Goal: Check status: Check status

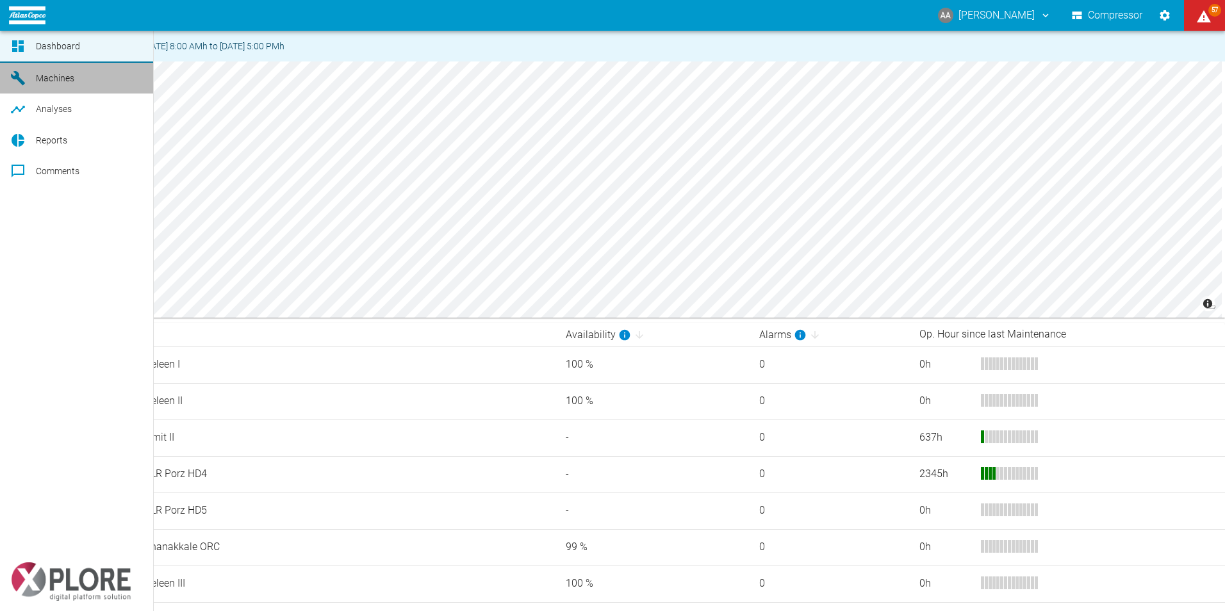
click at [32, 87] on link "Machines" at bounding box center [76, 78] width 153 height 31
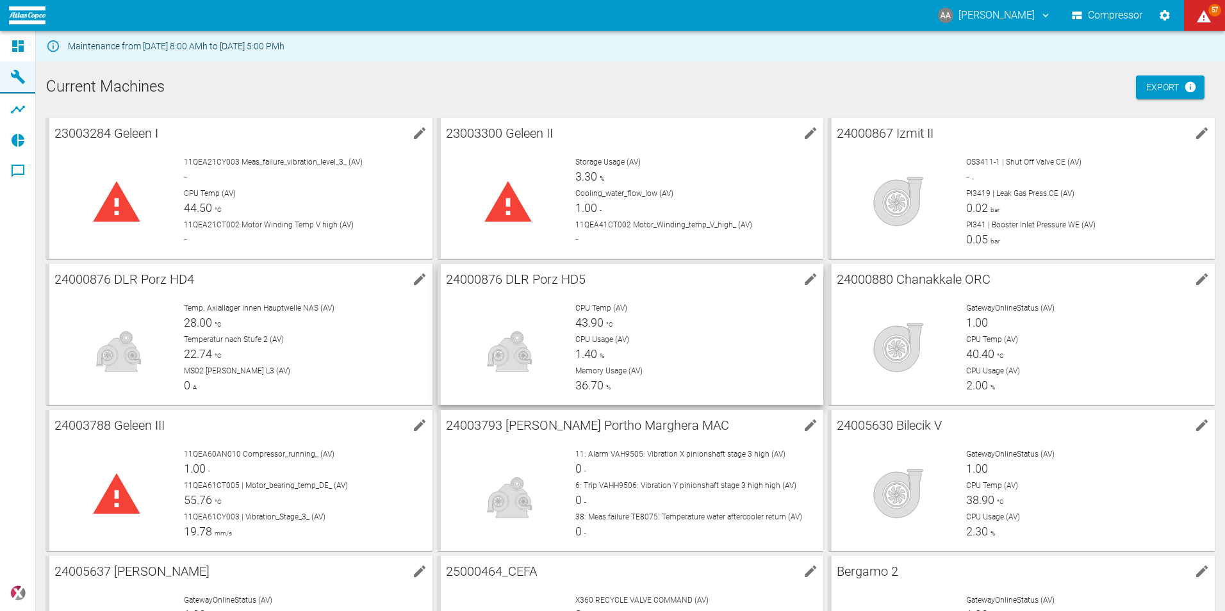
scroll to position [439, 0]
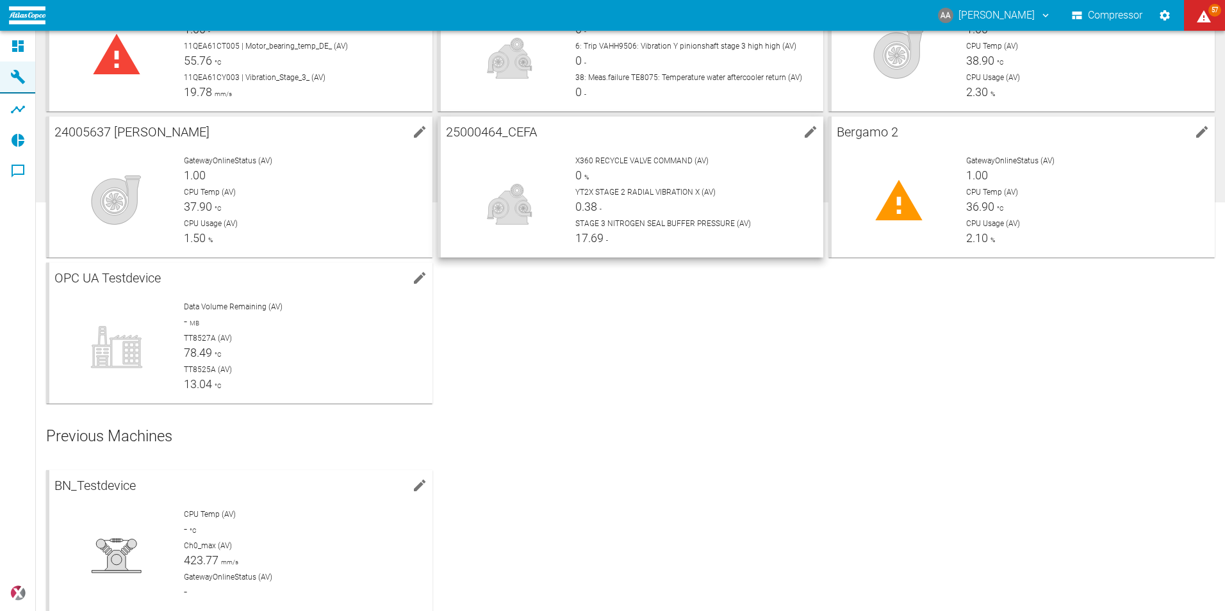
click at [575, 196] on span "YT2X STAGE 2 RADIAL VIBRATION X (AV)" at bounding box center [645, 192] width 140 height 9
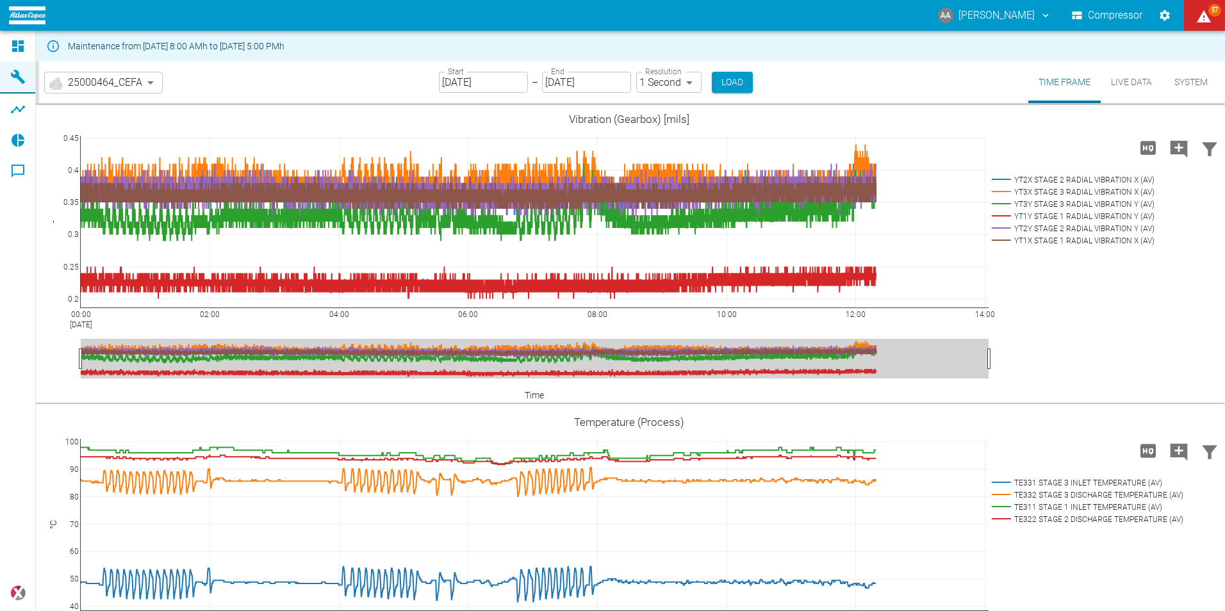
click at [690, 84] on body "AA [PERSON_NAME] Compressor 57 Dashboard Machines Analyses Reports Comments pow…" at bounding box center [612, 305] width 1225 height 611
click at [737, 83] on button "Load" at bounding box center [736, 82] width 41 height 21
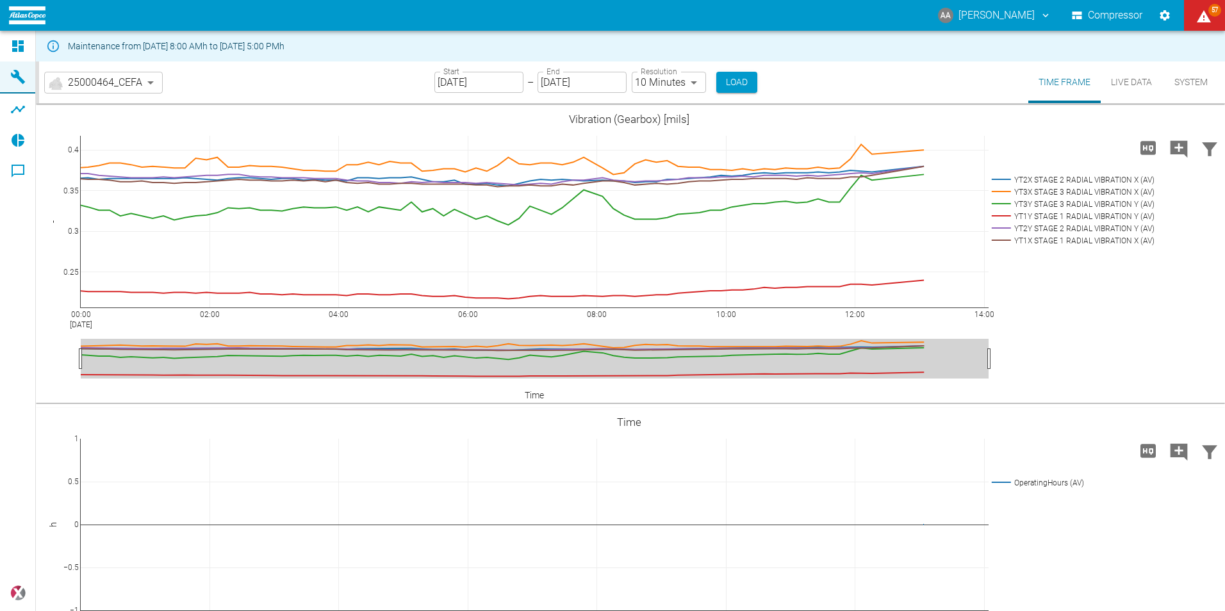
click at [695, 83] on body "AA [PERSON_NAME] Compressor 57 Dashboard Machines Analyses Reports Comments pow…" at bounding box center [612, 305] width 1225 height 611
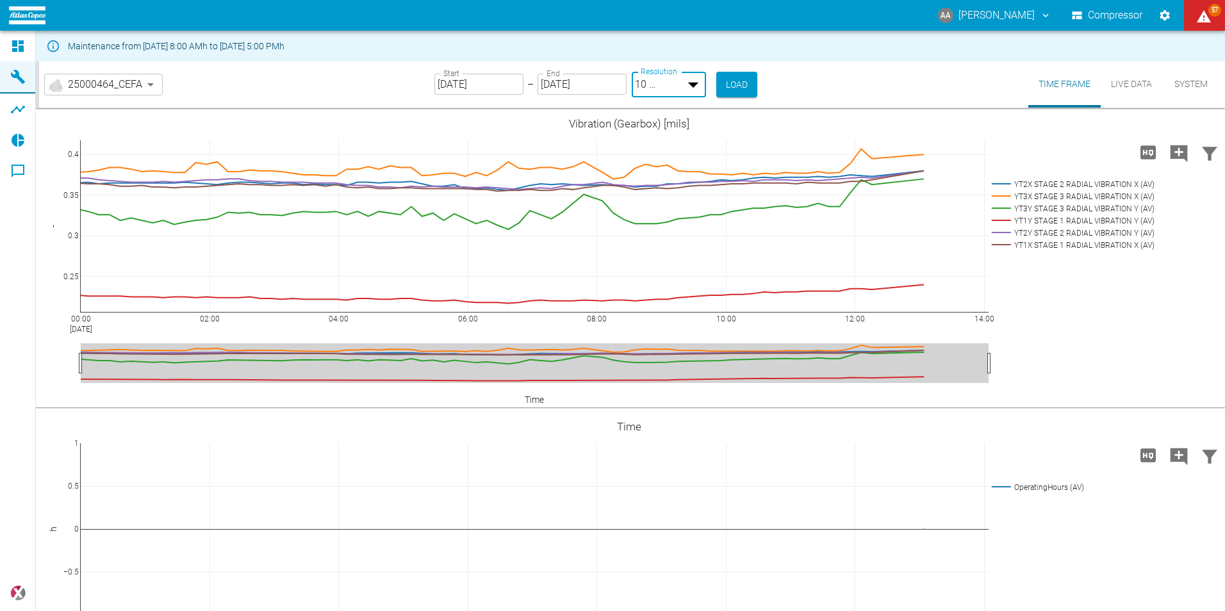
type input "2min"
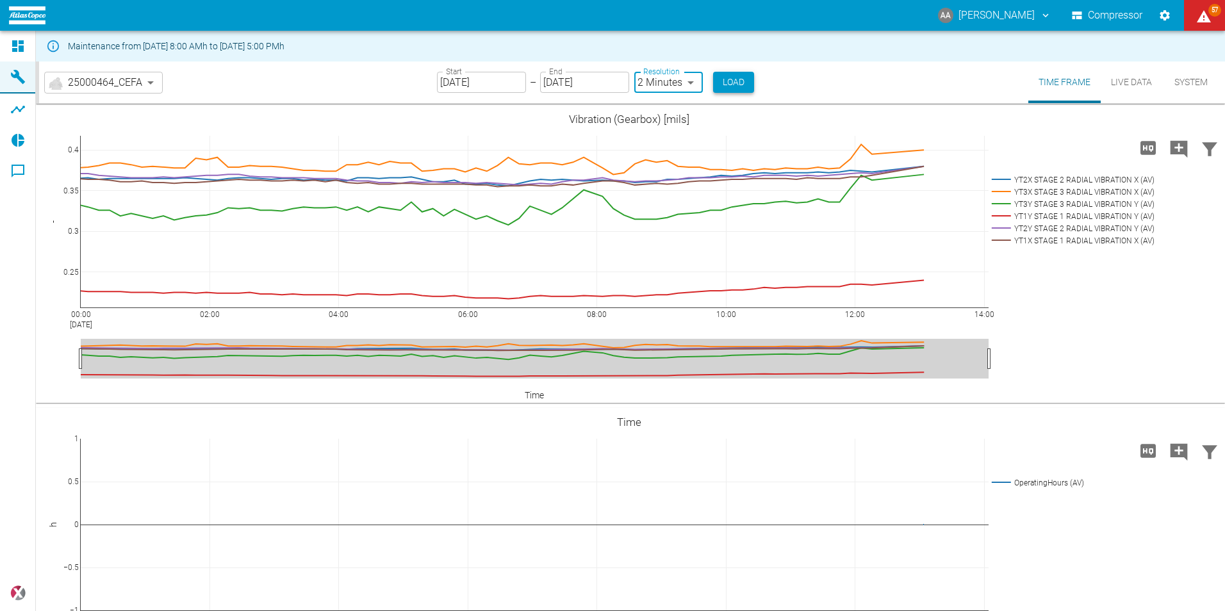
click at [735, 85] on button "Load" at bounding box center [733, 82] width 41 height 21
